Goal: Obtain resource: Download file/media

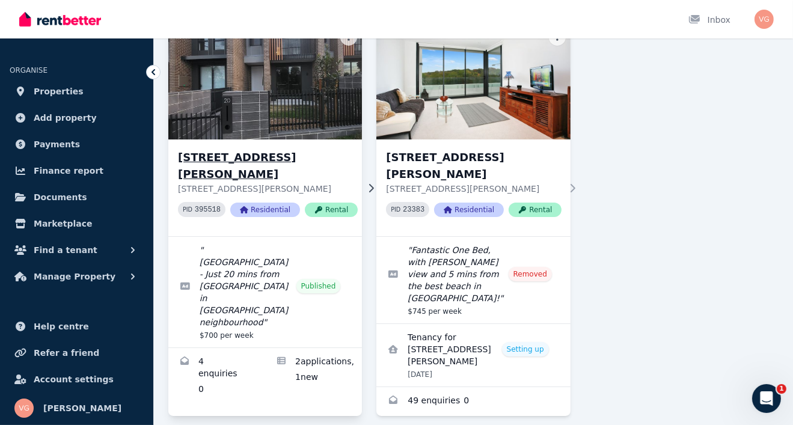
scroll to position [106, 0]
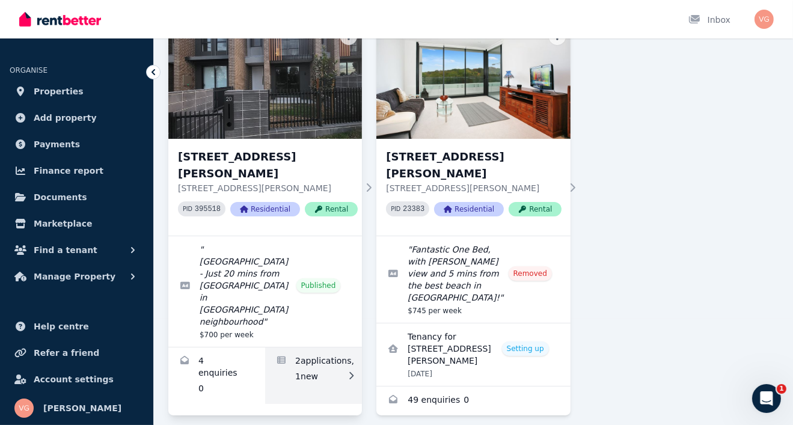
click at [310, 348] on link "Applications for 20 Willowdale Dr, Denham Court" at bounding box center [313, 376] width 97 height 57
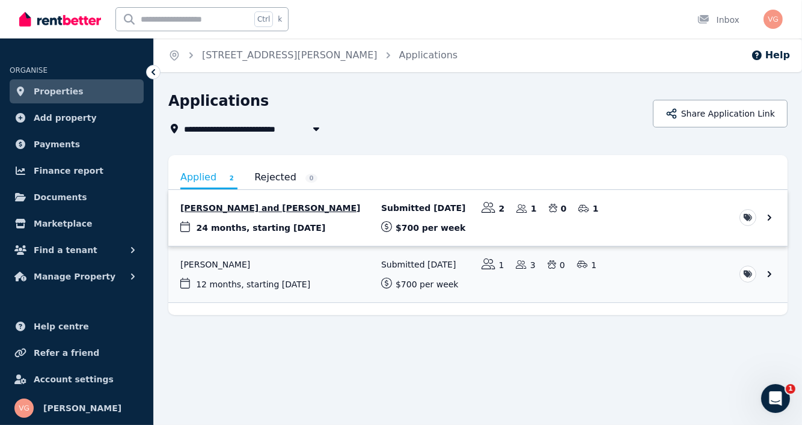
click at [253, 209] on link "View application: Muhammad Salman Abid and Samah Abdi" at bounding box center [478, 218] width 620 height 56
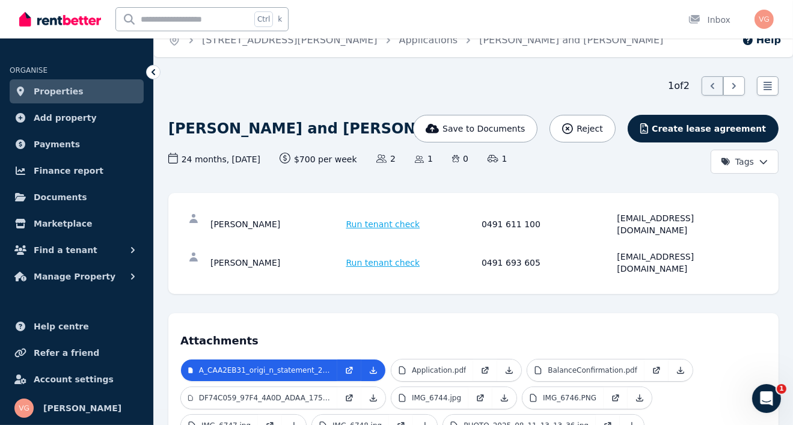
scroll to position [14, 0]
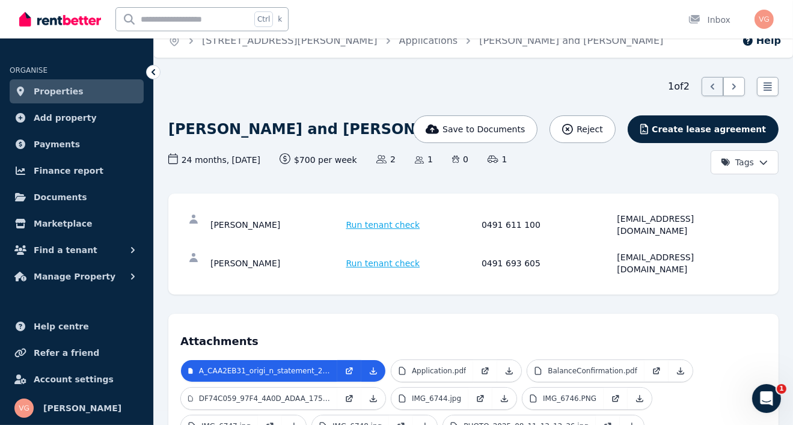
click at [254, 220] on div "[PERSON_NAME]" at bounding box center [277, 225] width 132 height 24
click at [270, 215] on div "[PERSON_NAME]" at bounding box center [277, 225] width 132 height 24
click at [431, 366] on p "Application.pdf" at bounding box center [439, 371] width 54 height 10
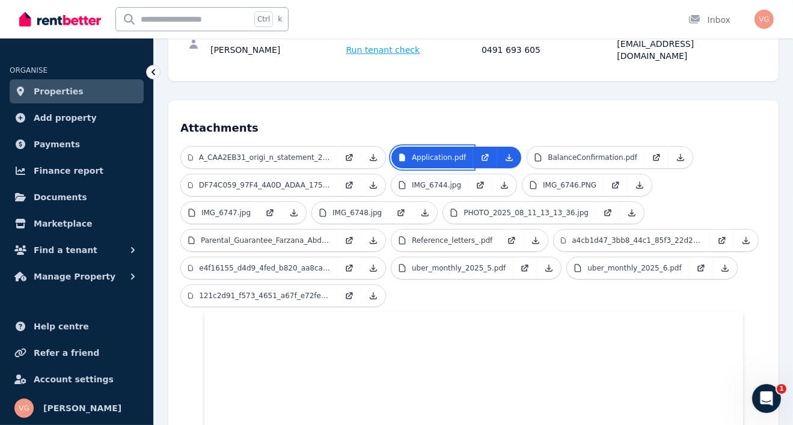
scroll to position [217, 0]
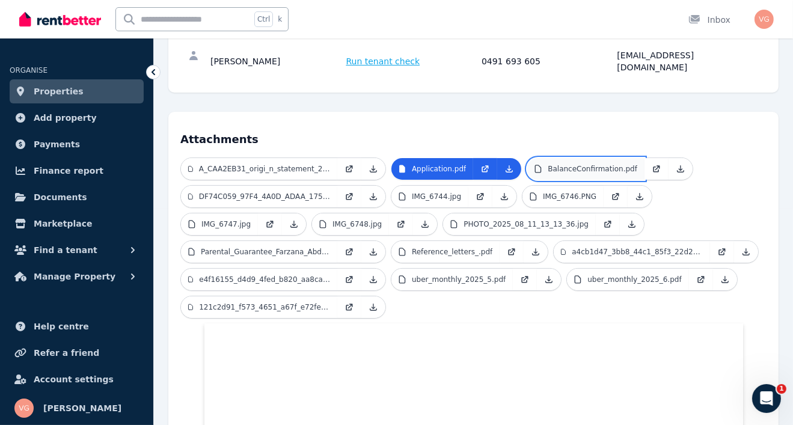
click at [561, 164] on p "BalanceConfirmation.pdf" at bounding box center [593, 169] width 90 height 10
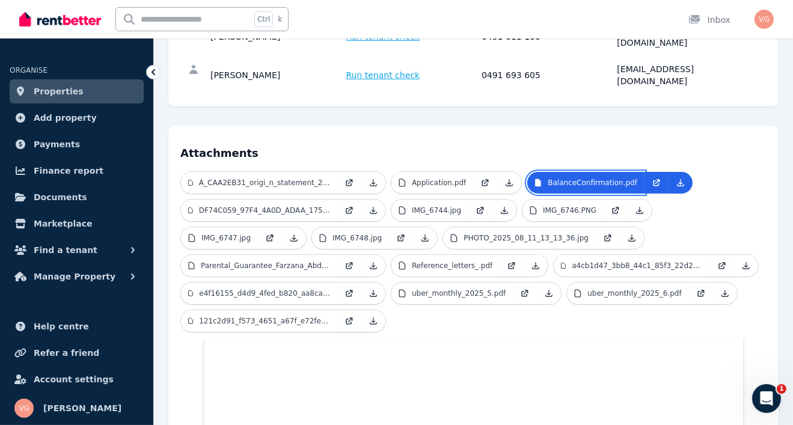
scroll to position [202, 0]
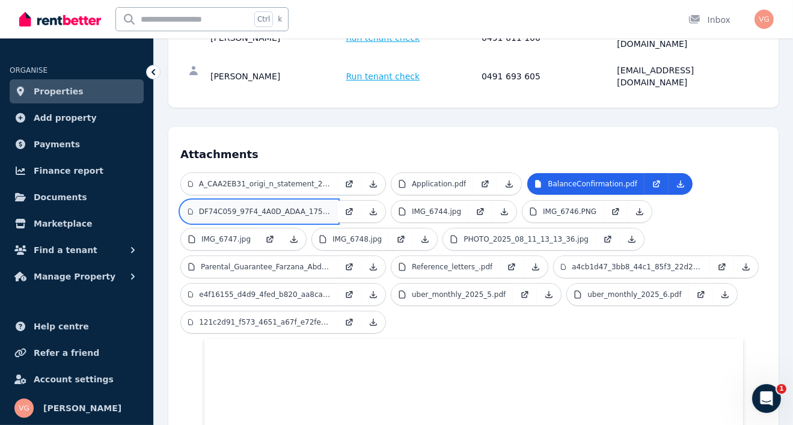
click at [251, 207] on p "DF74C059_97F4_4A0D_ADAA_17502638DE56.jpg" at bounding box center [264, 212] width 131 height 10
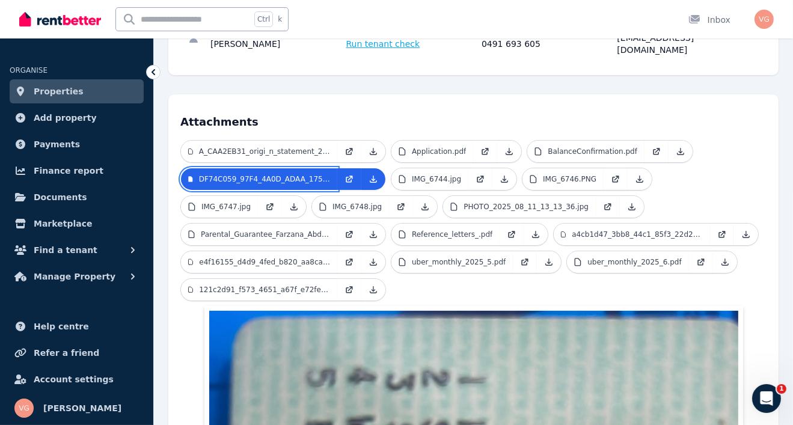
scroll to position [231, 0]
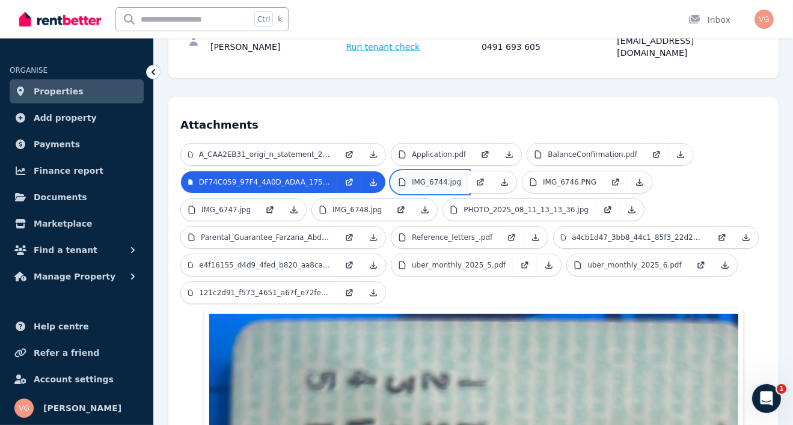
click at [440, 171] on link "IMG_6744.jpg" at bounding box center [430, 182] width 77 height 22
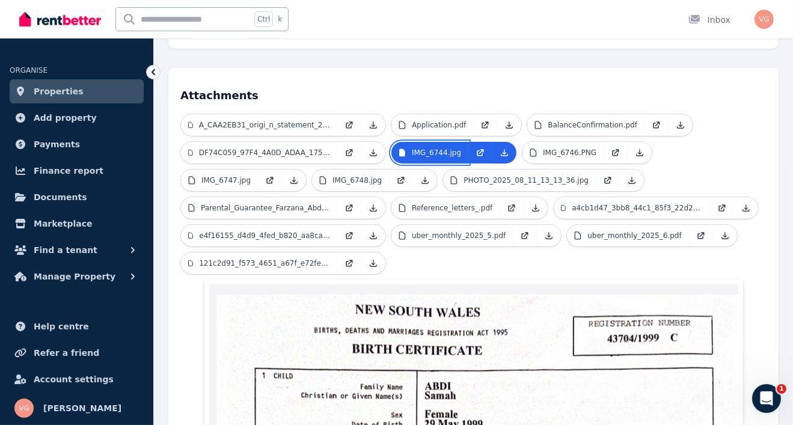
scroll to position [260, 0]
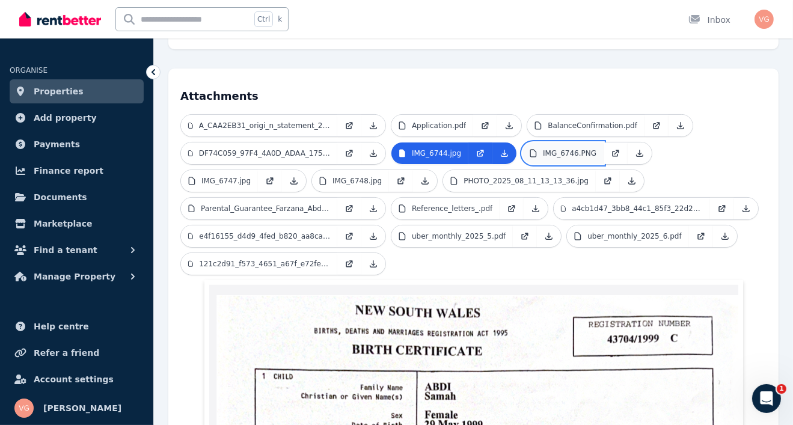
click at [555, 143] on link "IMG_6746.PNG" at bounding box center [563, 154] width 81 height 22
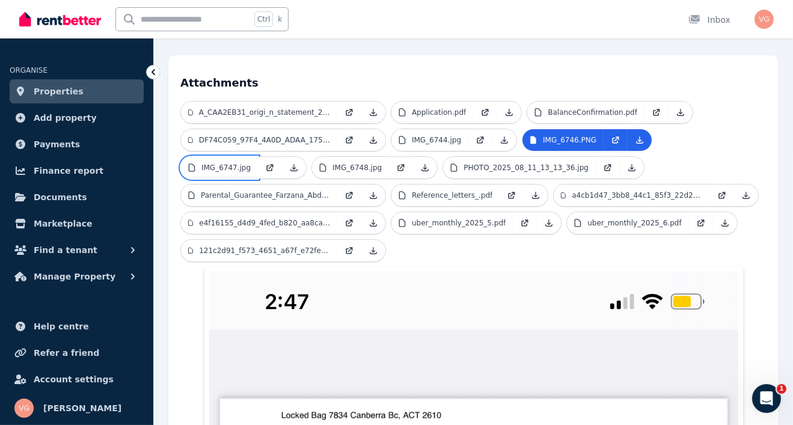
scroll to position [259, 0]
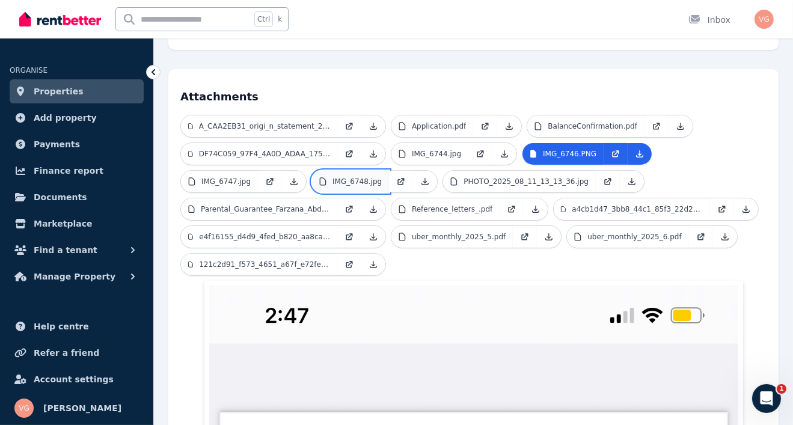
click at [354, 177] on p "IMG_6748.jpg" at bounding box center [357, 182] width 49 height 10
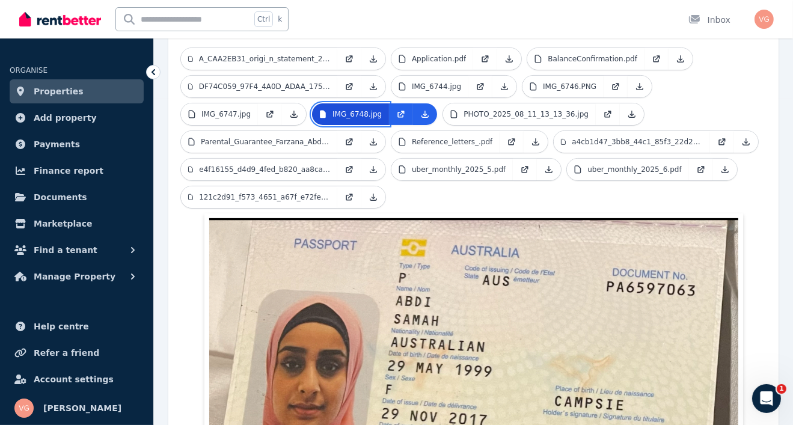
scroll to position [326, 0]
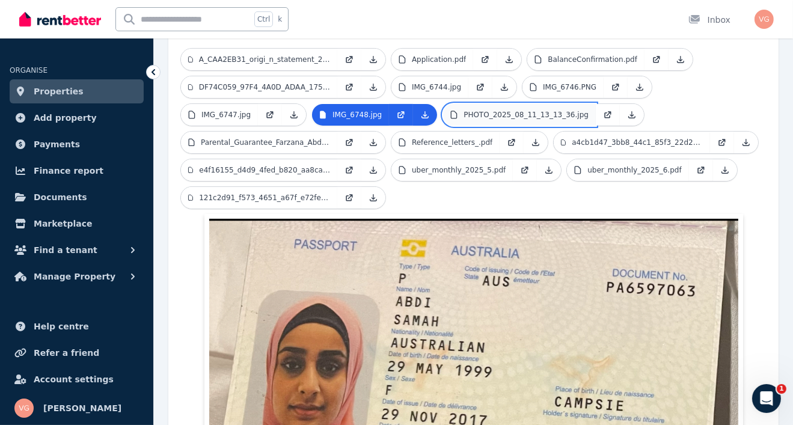
click at [467, 110] on p "PHOTO_2025_08_11_13_13_36.jpg" at bounding box center [526, 115] width 125 height 10
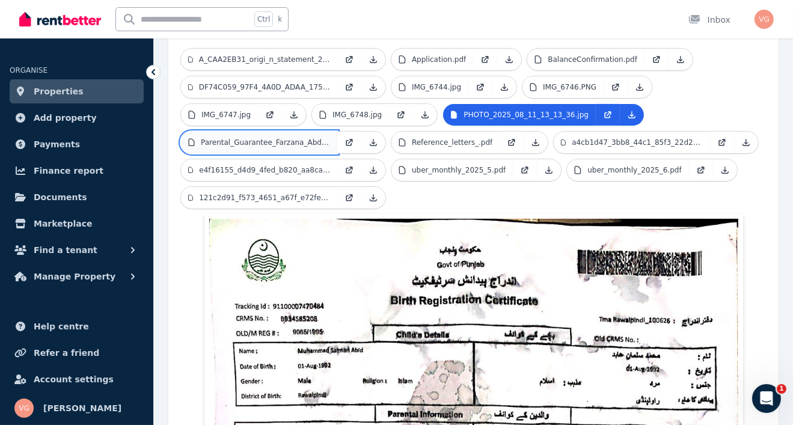
click at [230, 138] on p "Parental_Guarantee_Farzana_Abdi.pdf" at bounding box center [265, 143] width 129 height 10
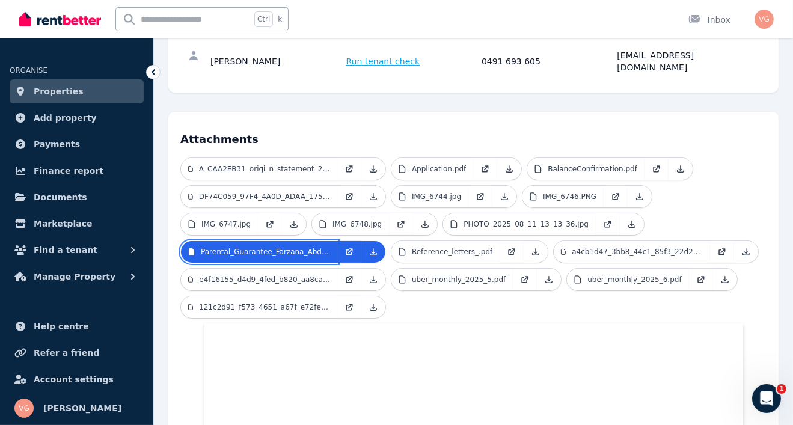
scroll to position [216, 0]
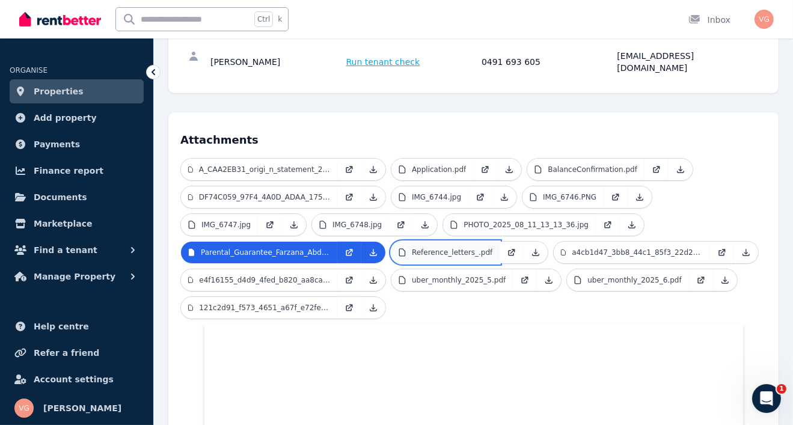
click at [421, 248] on p "Reference_letters_.pdf" at bounding box center [452, 253] width 81 height 10
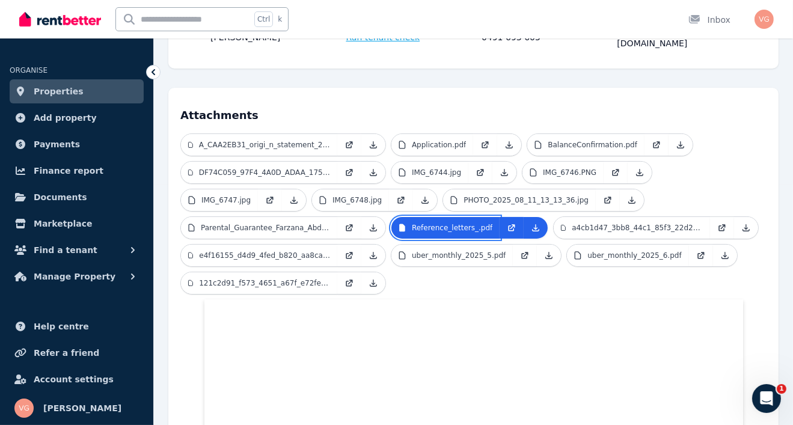
scroll to position [241, 0]
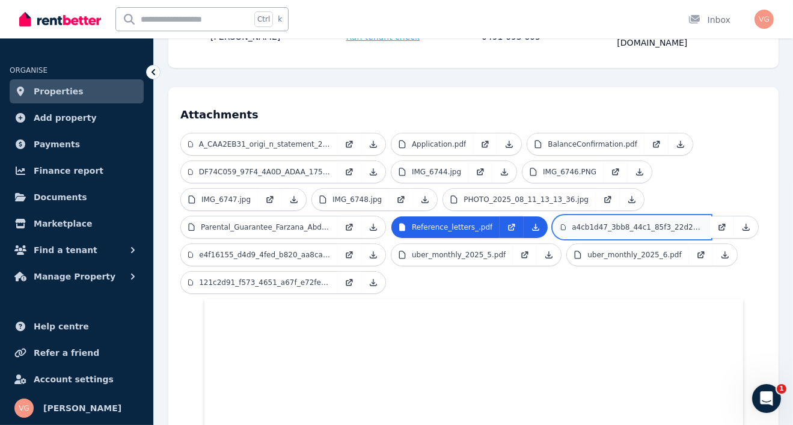
click at [589, 223] on p "a4cb1d47_3bb8_44c1_85f3_22d28625648c.jpeg" at bounding box center [637, 228] width 131 height 10
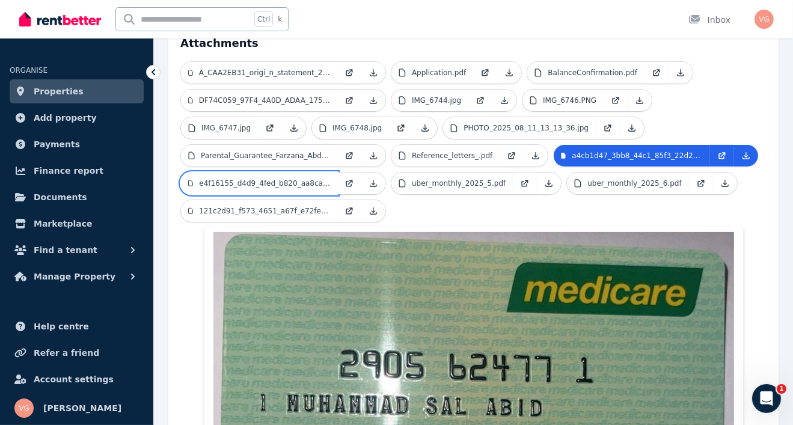
scroll to position [313, 0]
click at [272, 178] on p "e4f16155_d4d9_4fed_b820_aa8ca85ef29f.jpeg" at bounding box center [264, 183] width 131 height 10
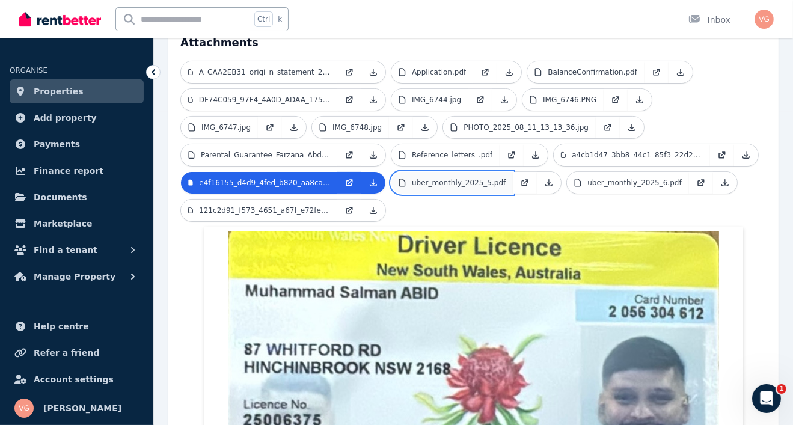
click at [425, 178] on p "uber_monthly_2025_5.pdf" at bounding box center [459, 183] width 94 height 10
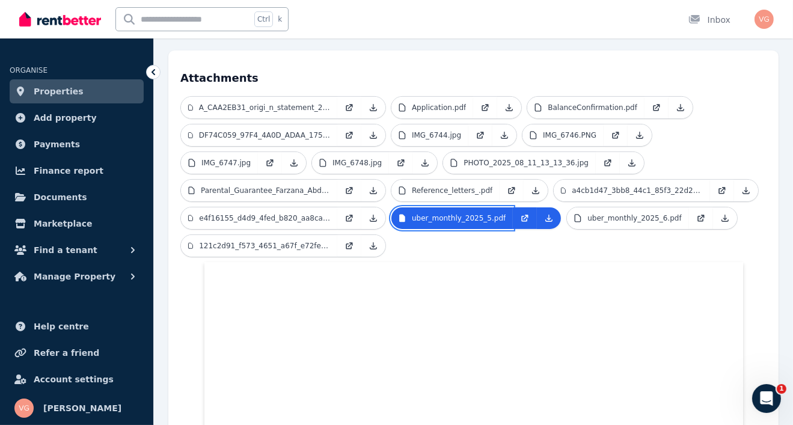
scroll to position [277, 0]
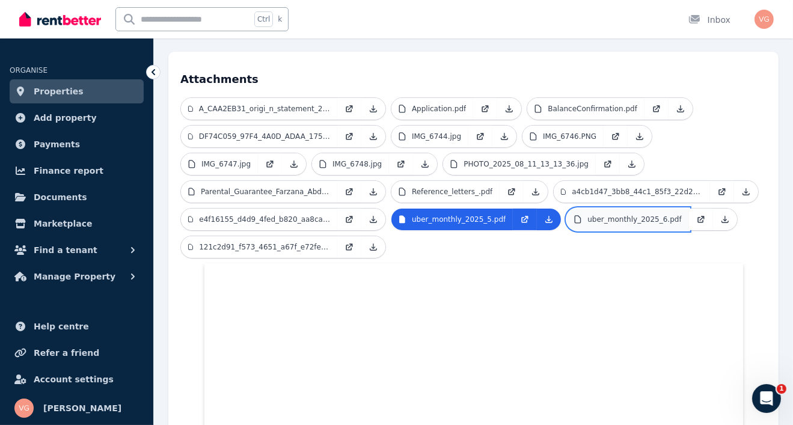
click at [603, 215] on p "uber_monthly_2025_6.pdf" at bounding box center [635, 220] width 94 height 10
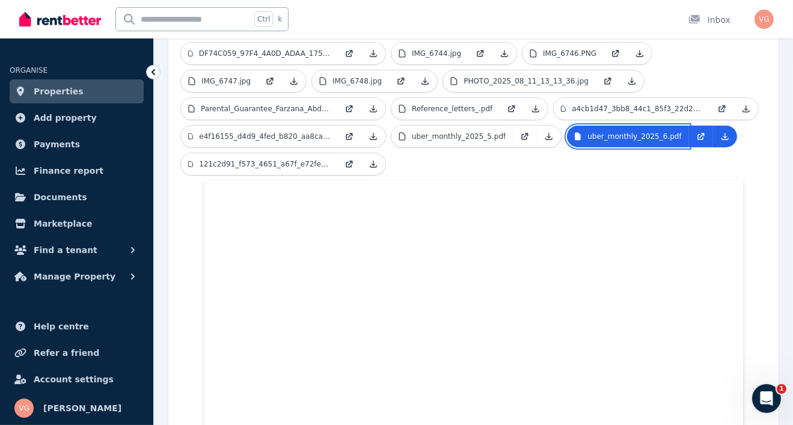
scroll to position [359, 0]
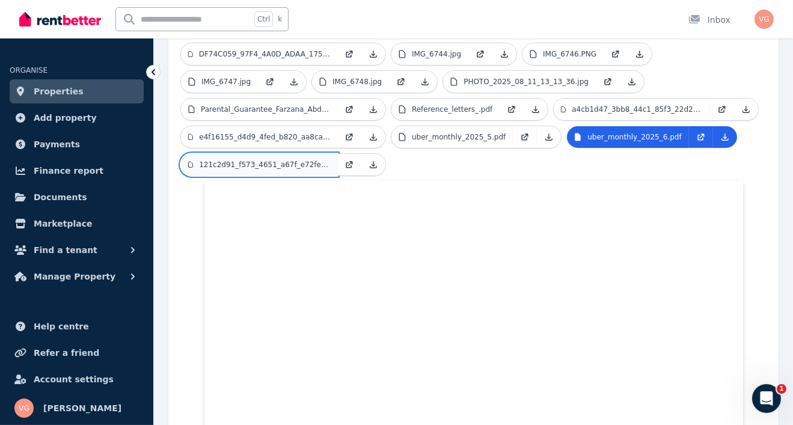
click at [289, 160] on p "121c2d91_f573_4651_a67f_e72fe3e73e6d.jpeg" at bounding box center [264, 165] width 131 height 10
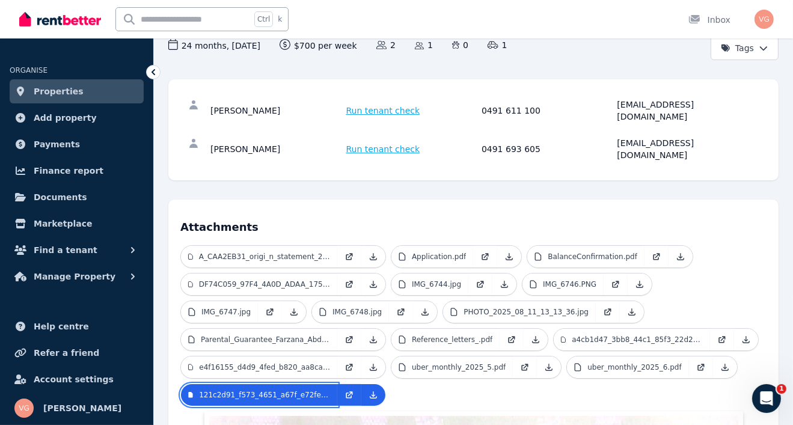
scroll to position [127, 0]
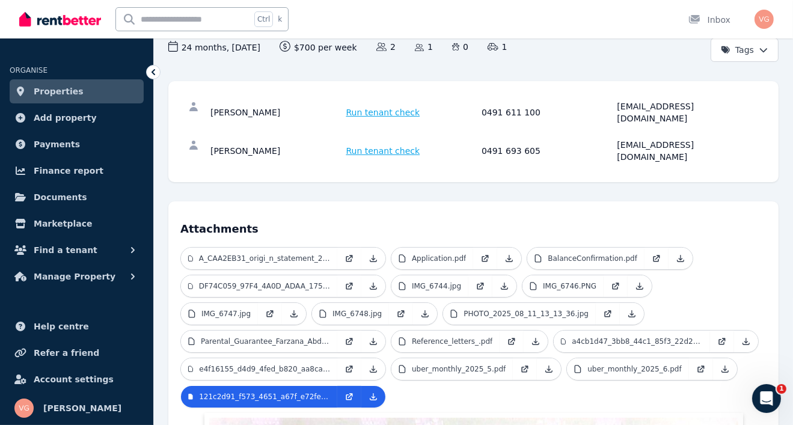
click at [444, 374] on ul "A_CAA2EB31_origi_n_statement_2025_07_06.pdf Application.pdf BalanceConfirmation…" at bounding box center [473, 330] width 586 height 166
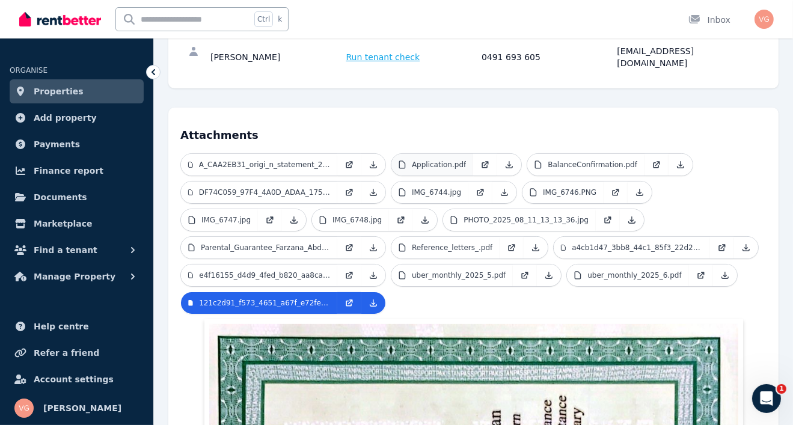
scroll to position [220, 0]
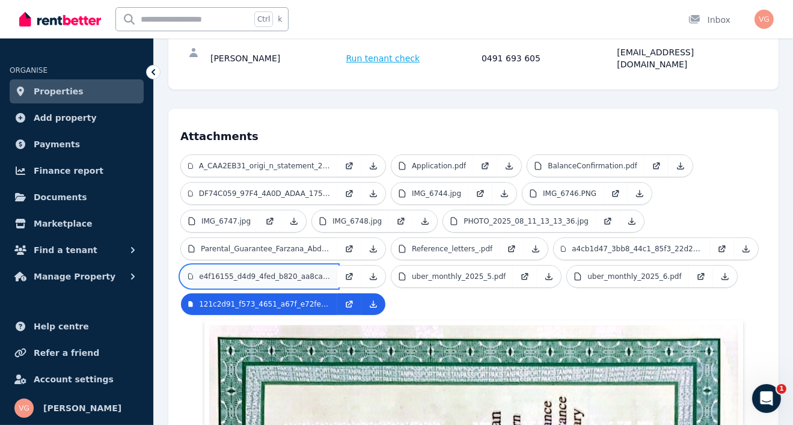
click at [271, 272] on p "e4f16155_d4d9_4fed_b820_aa8ca85ef29f.jpeg" at bounding box center [264, 277] width 131 height 10
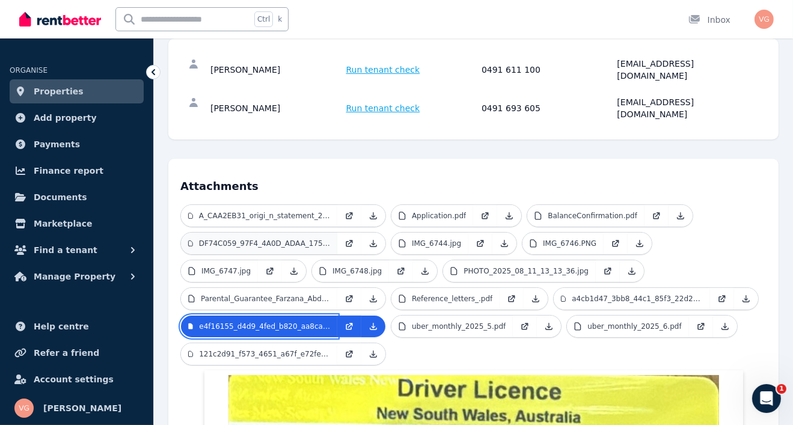
scroll to position [173, 0]
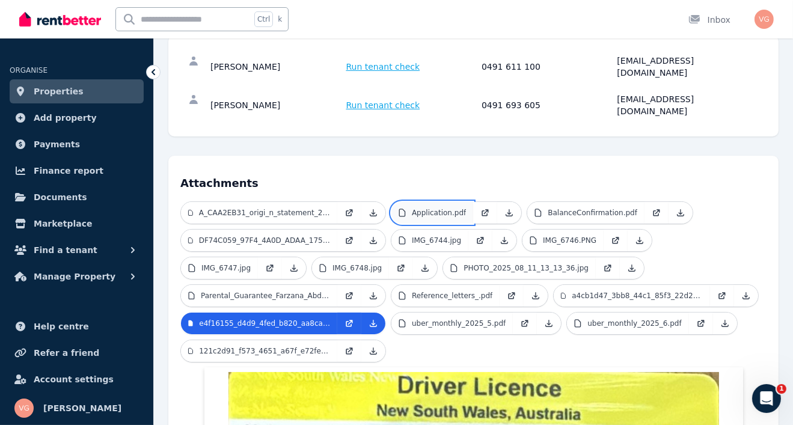
click at [431, 208] on p "Application.pdf" at bounding box center [439, 213] width 54 height 10
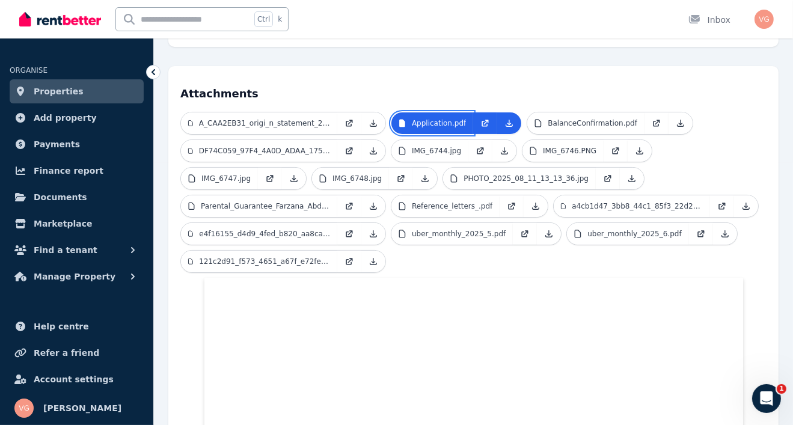
scroll to position [260, 0]
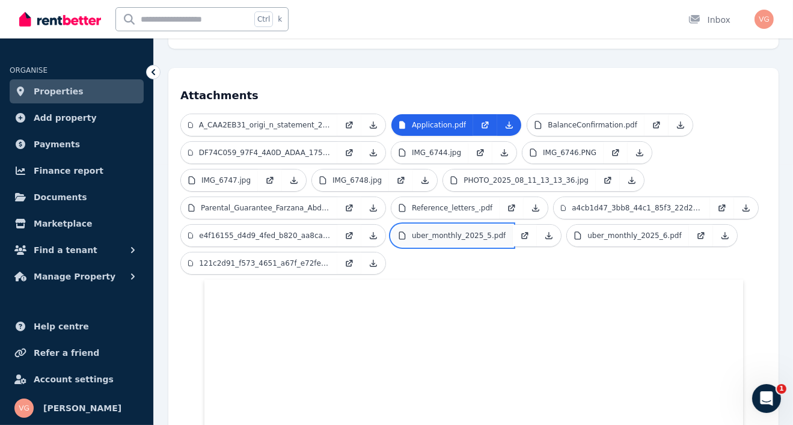
click at [438, 225] on link "uber_monthly_2025_5.pdf" at bounding box center [453, 236] width 122 height 22
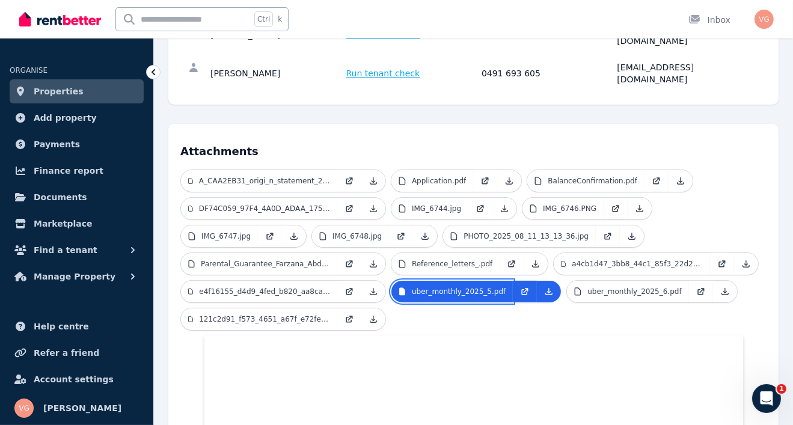
scroll to position [204, 0]
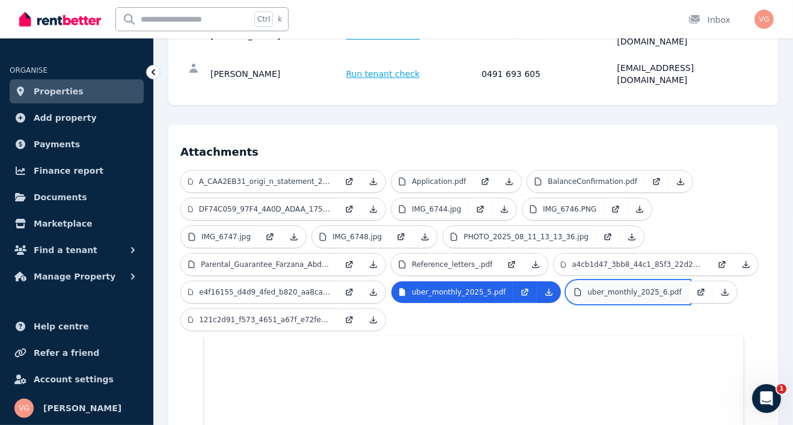
click at [615, 288] on p "uber_monthly_2025_6.pdf" at bounding box center [635, 293] width 94 height 10
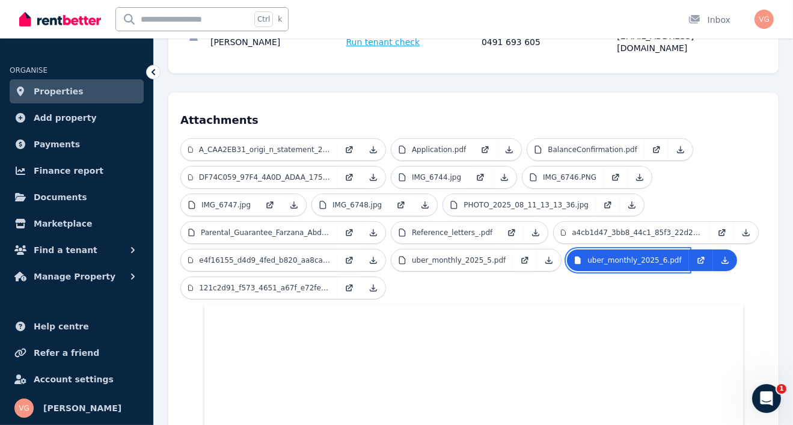
scroll to position [231, 0]
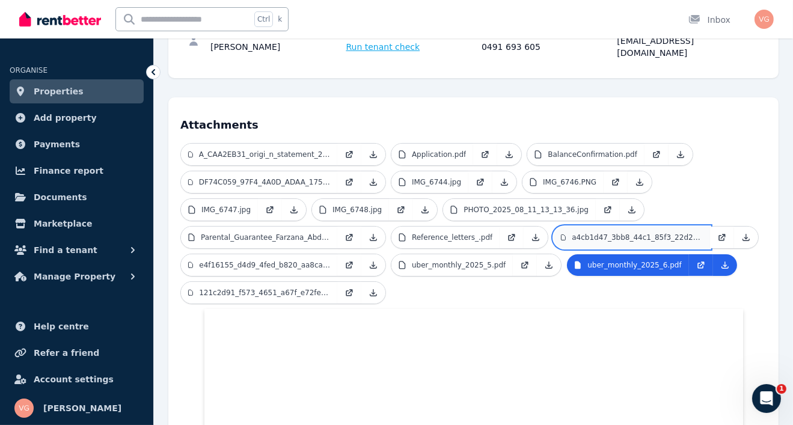
click at [576, 233] on p "a4cb1d47_3bb8_44c1_85f3_22d28625648c.jpeg" at bounding box center [637, 238] width 131 height 10
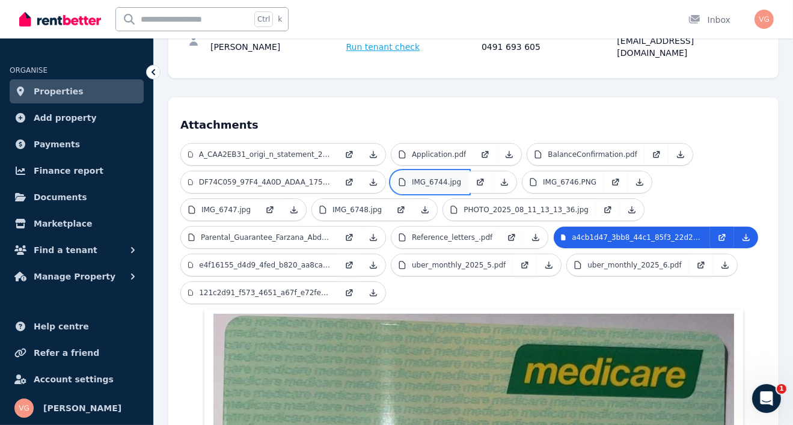
click at [438, 171] on link "IMG_6744.jpg" at bounding box center [430, 182] width 77 height 22
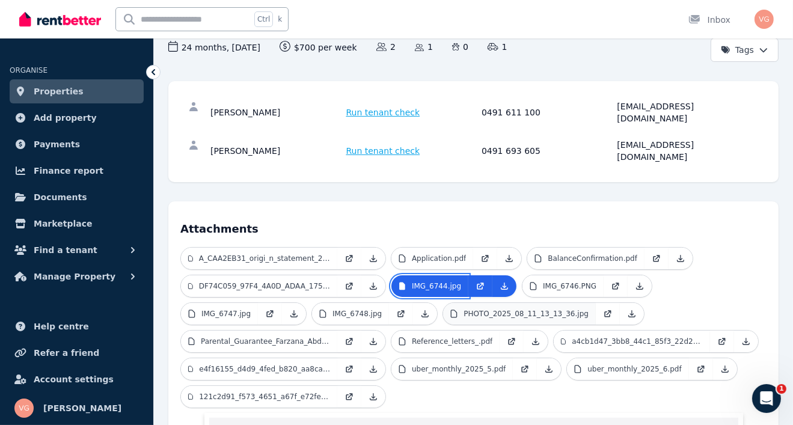
scroll to position [126, 0]
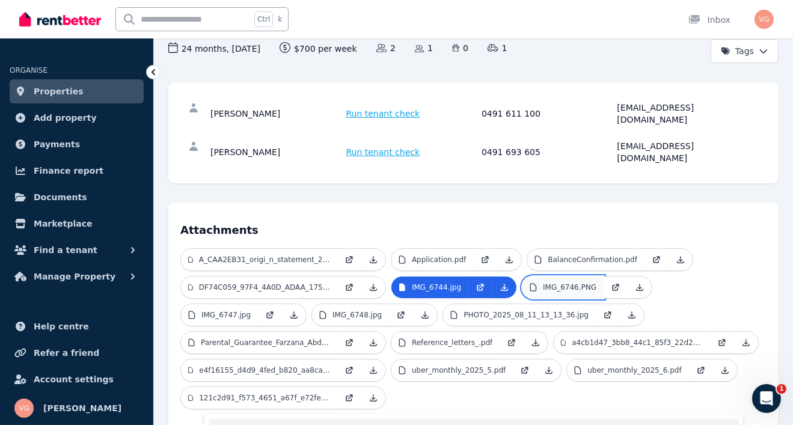
click at [583, 283] on p "IMG_6746.PNG" at bounding box center [570, 288] width 54 height 10
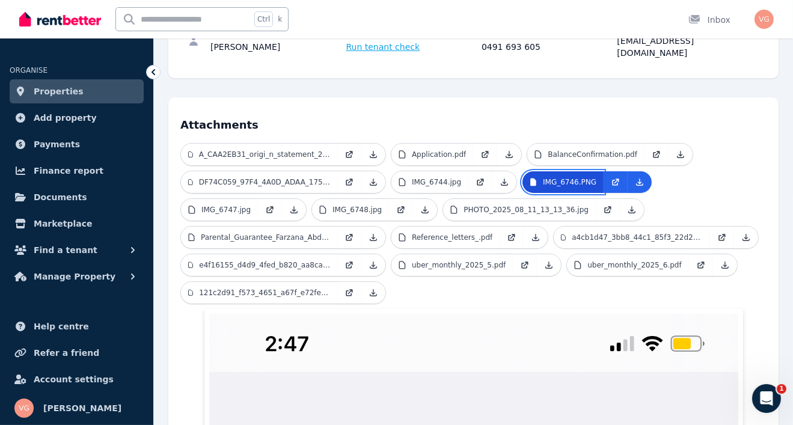
scroll to position [233, 0]
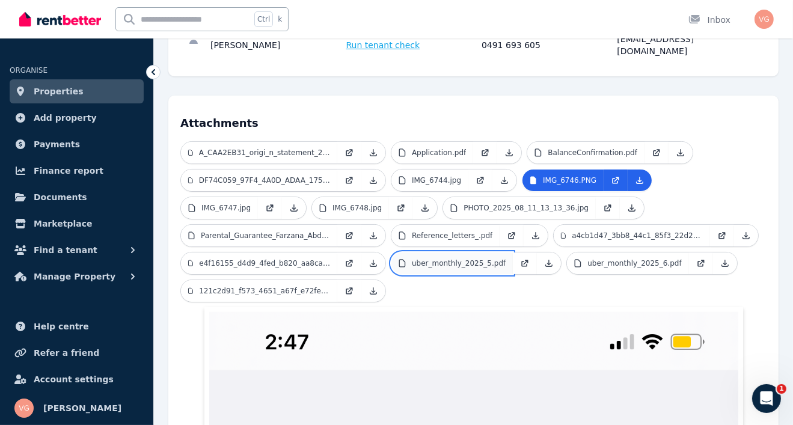
click at [462, 253] on link "uber_monthly_2025_5.pdf" at bounding box center [453, 264] width 122 height 22
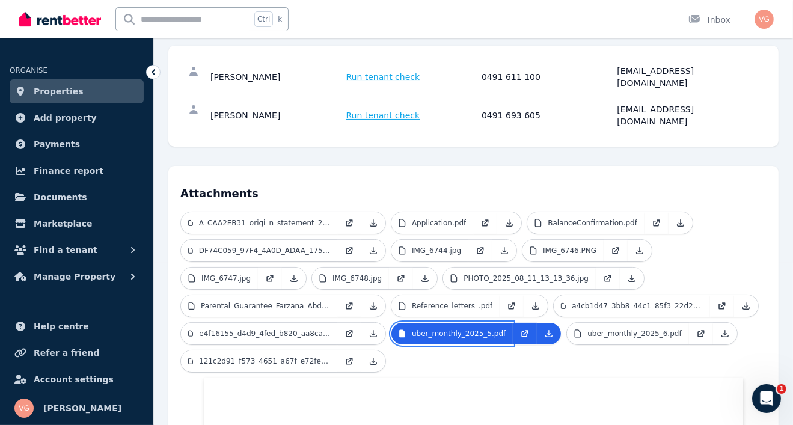
scroll to position [147, 0]
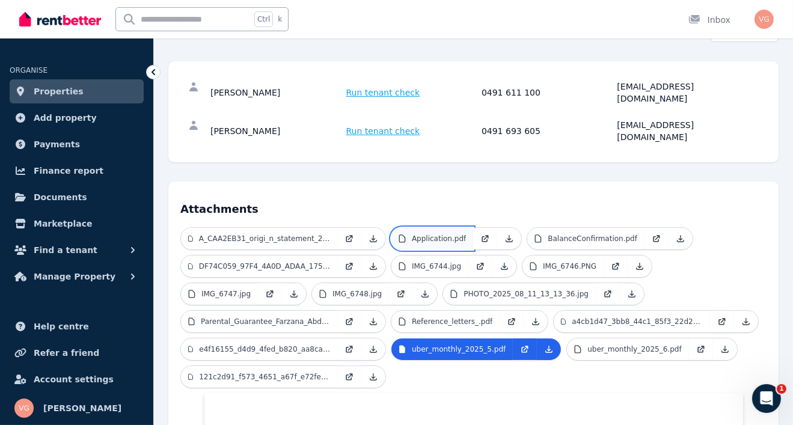
click at [443, 234] on p "Application.pdf" at bounding box center [439, 239] width 54 height 10
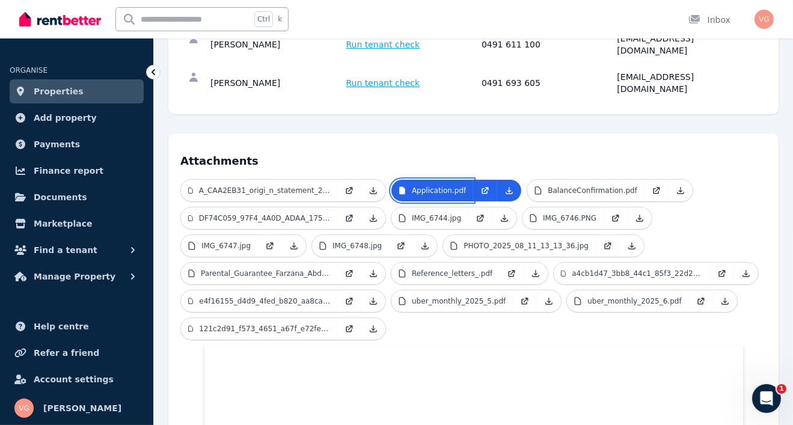
scroll to position [193, 0]
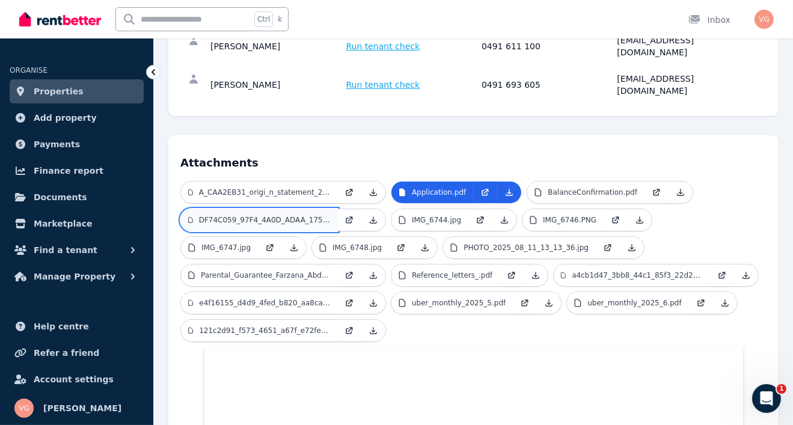
click at [221, 215] on p "DF74C059_97F4_4A0D_ADAA_17502638DE56.jpg" at bounding box center [264, 220] width 131 height 10
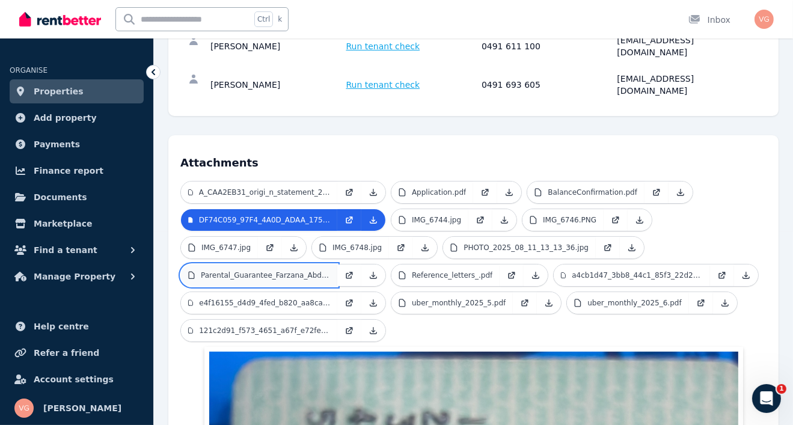
click at [249, 271] on p "Parental_Guarantee_Farzana_Abdi.pdf" at bounding box center [265, 276] width 129 height 10
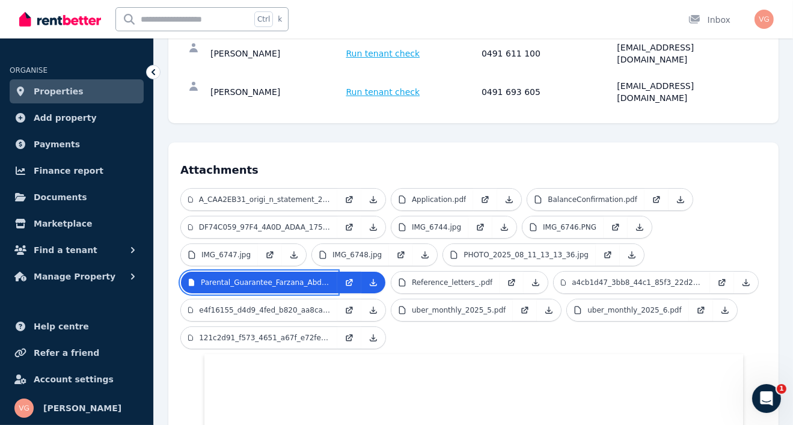
scroll to position [201, 0]
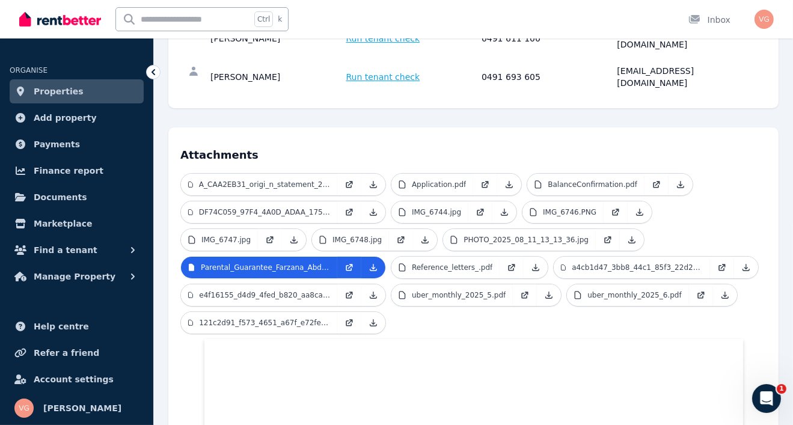
drag, startPoint x: 417, startPoint y: 291, endPoint x: 584, endPoint y: 307, distance: 167.4
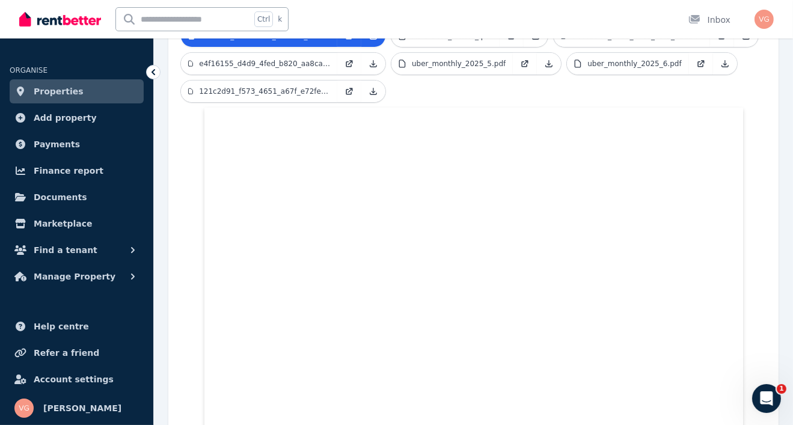
scroll to position [434, 0]
drag, startPoint x: 584, startPoint y: 307, endPoint x: 191, endPoint y: 354, distance: 396.2
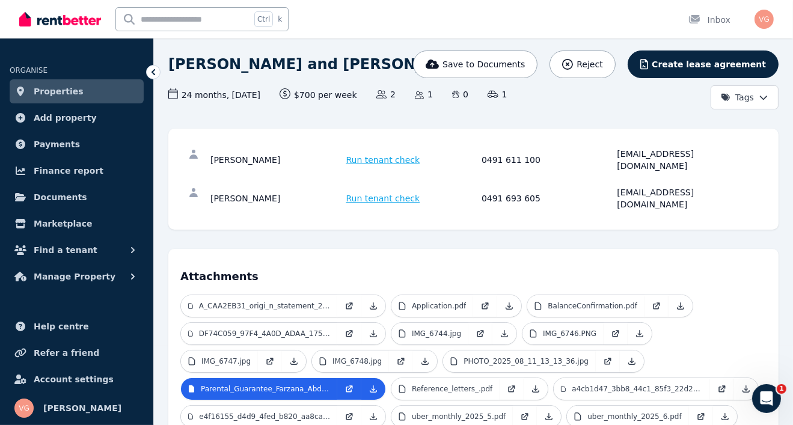
scroll to position [81, 0]
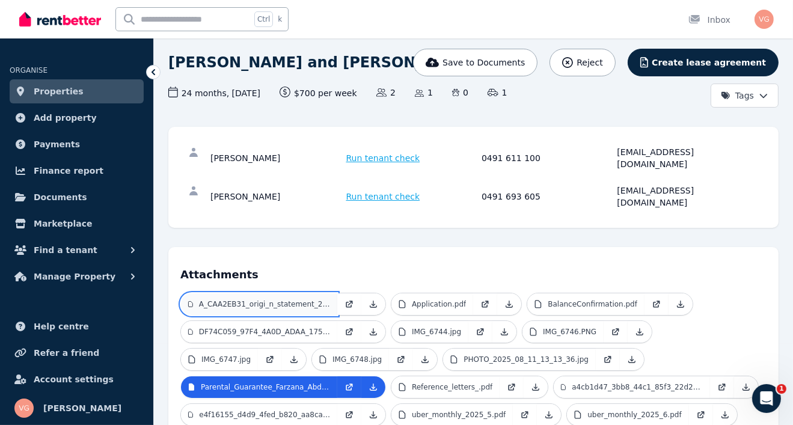
click at [288, 300] on p "A_CAA2EB31_origi_n_statement_2025_07_06.pdf" at bounding box center [264, 305] width 131 height 10
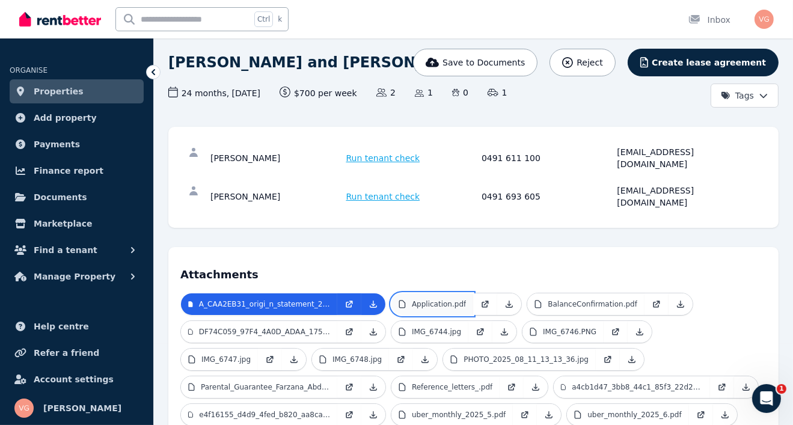
click at [421, 300] on p "Application.pdf" at bounding box center [439, 305] width 54 height 10
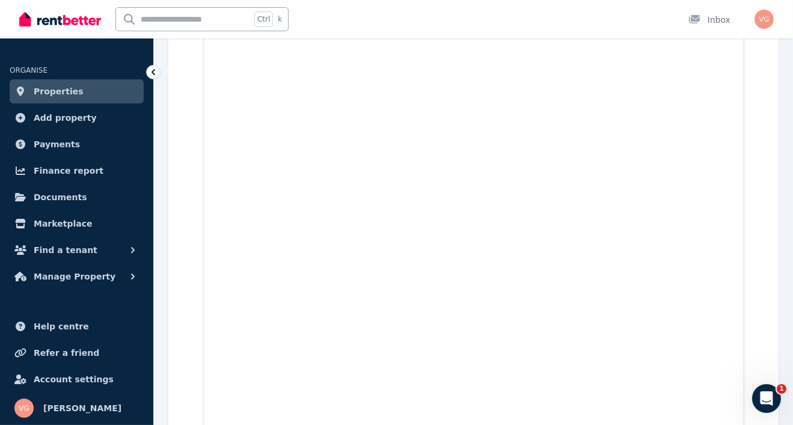
scroll to position [645, 0]
